Goal: Information Seeking & Learning: Learn about a topic

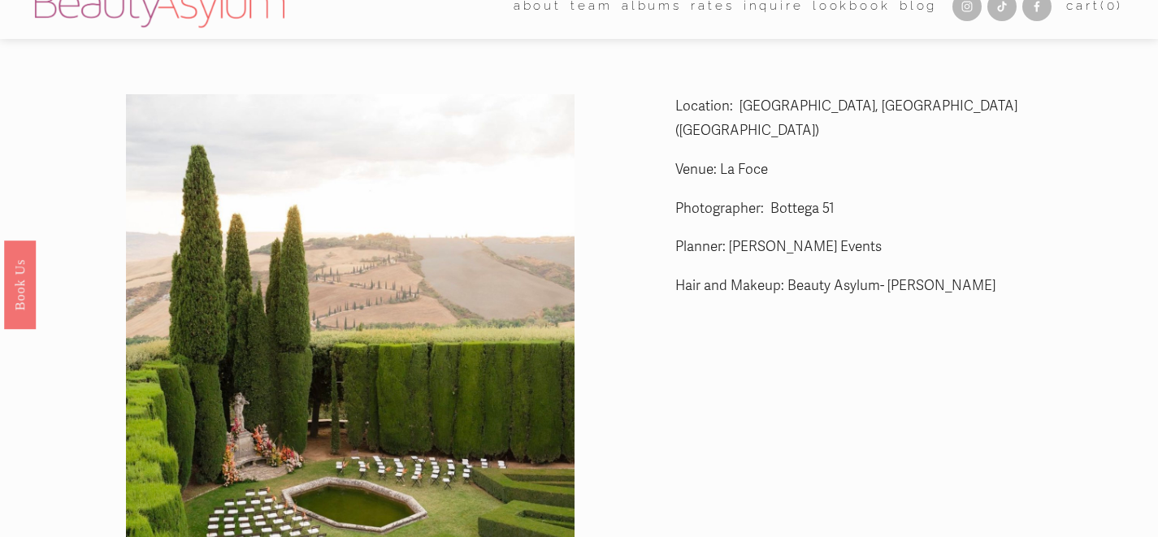
scroll to position [20, 0]
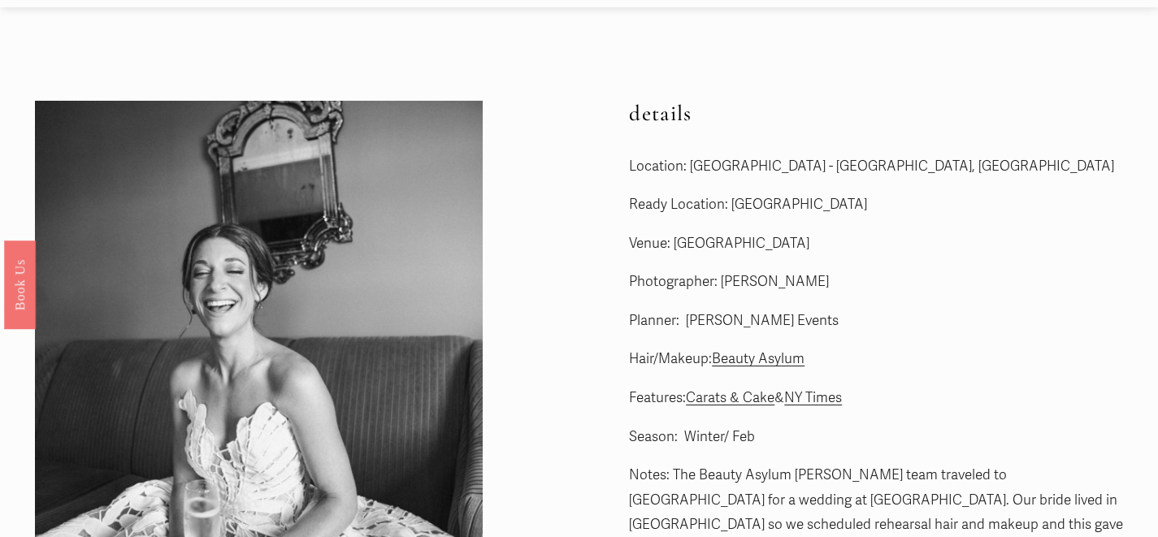
scroll to position [51, 0]
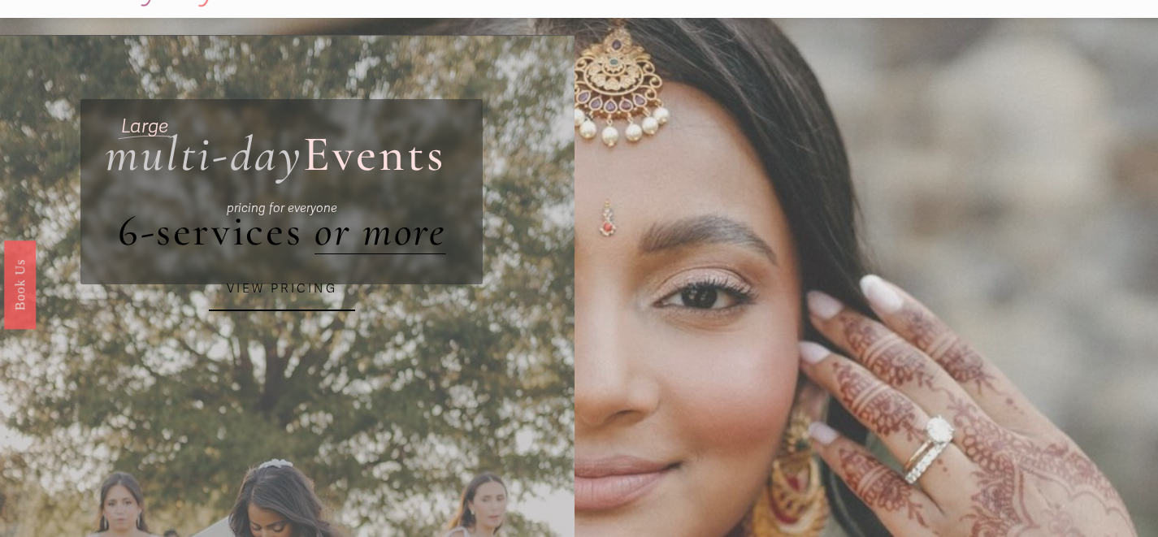
scroll to position [41, 0]
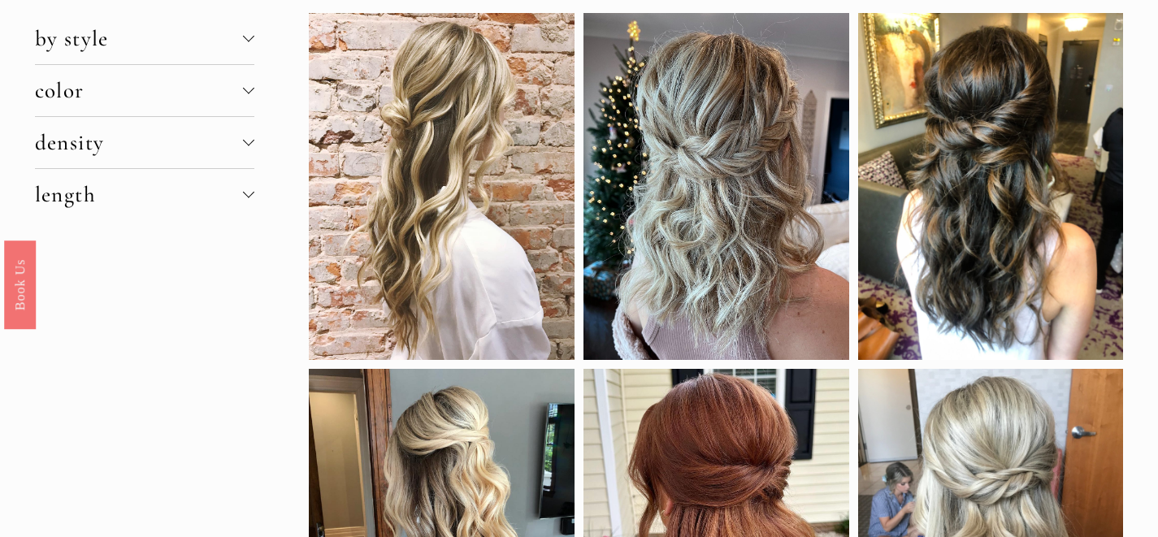
scroll to position [52, 0]
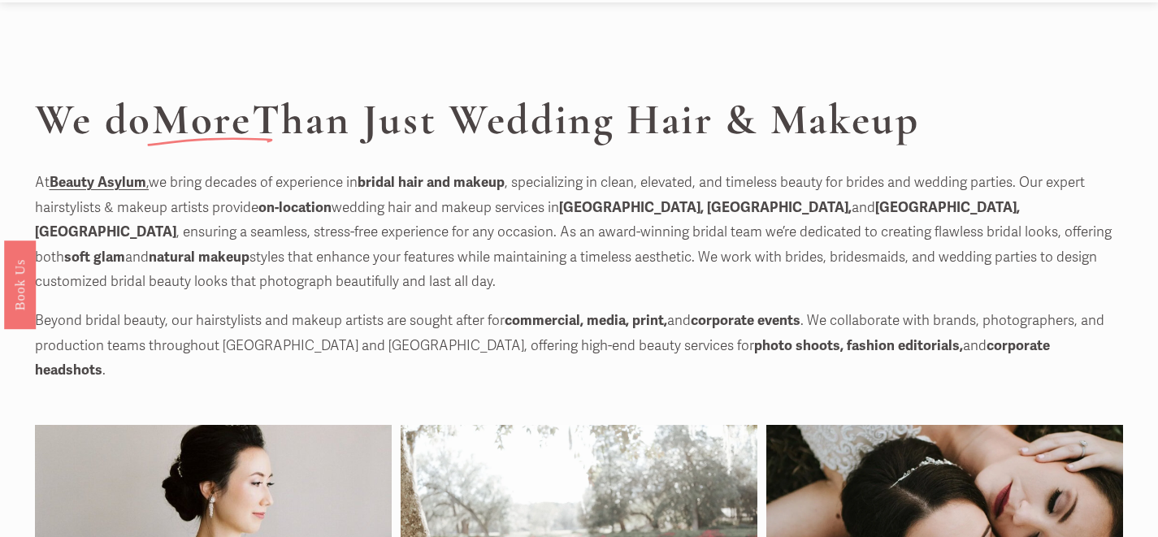
scroll to position [50, 0]
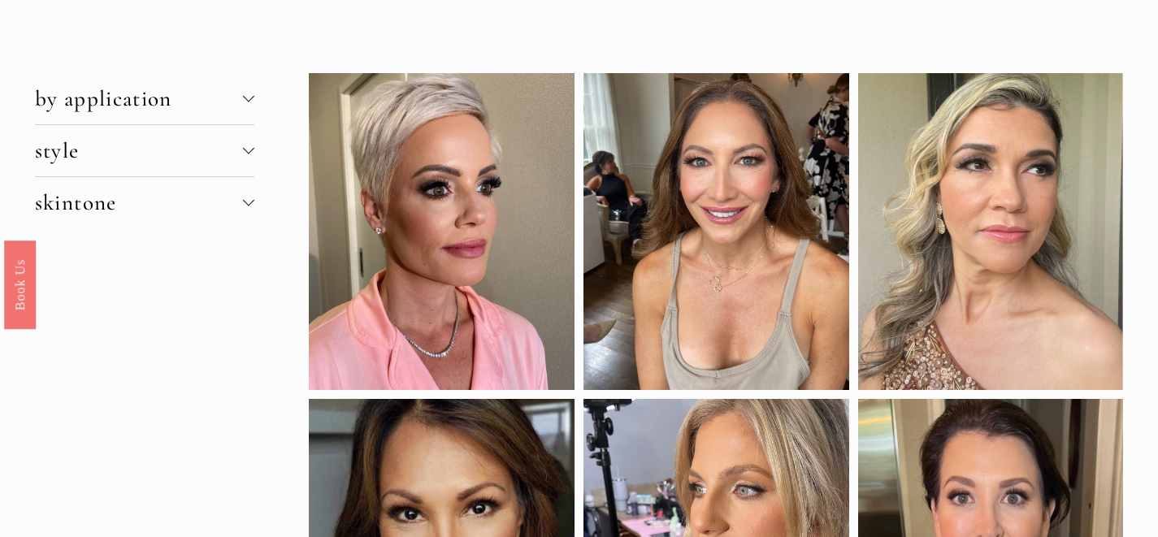
scroll to position [52, 0]
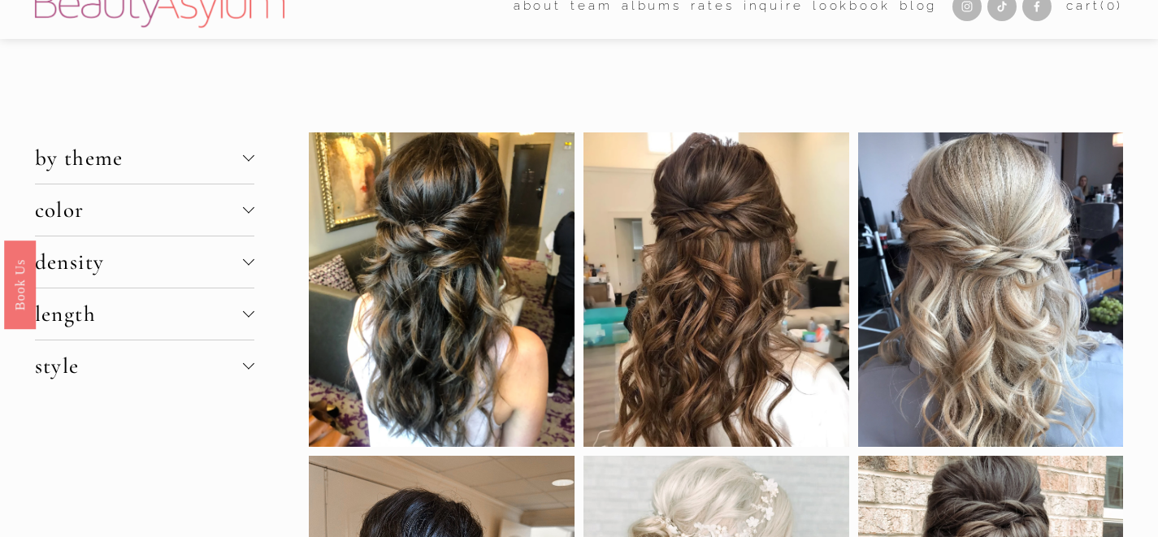
scroll to position [19, 0]
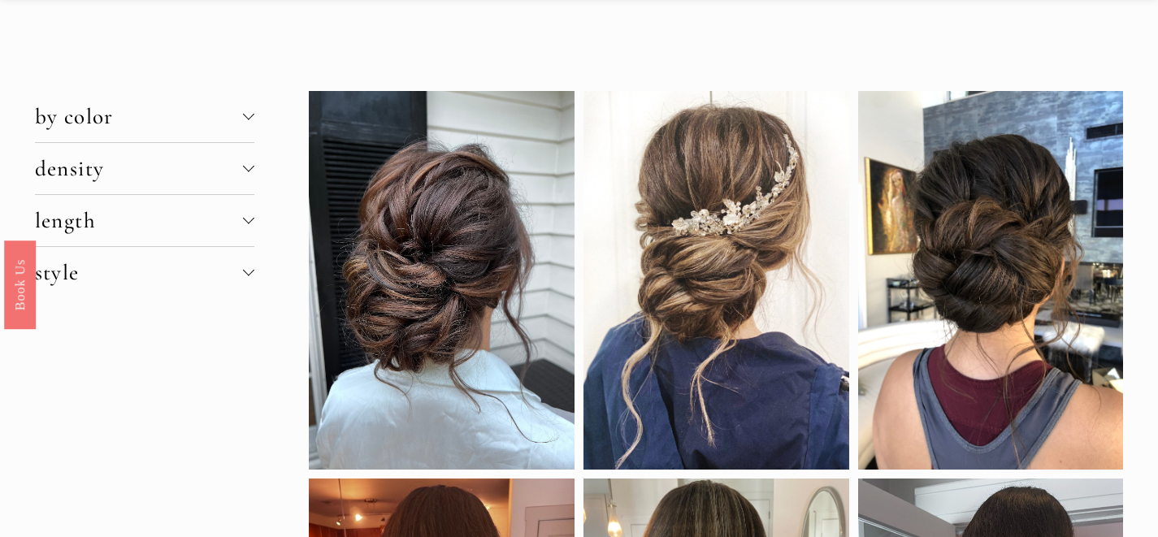
scroll to position [36, 0]
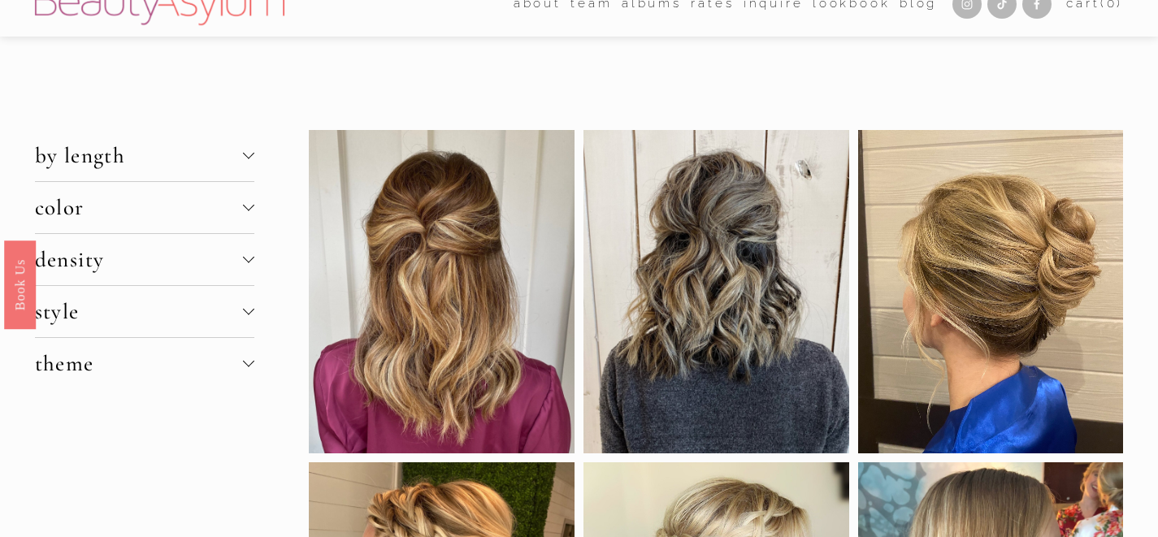
scroll to position [27, 0]
